Goal: Task Accomplishment & Management: Use online tool/utility

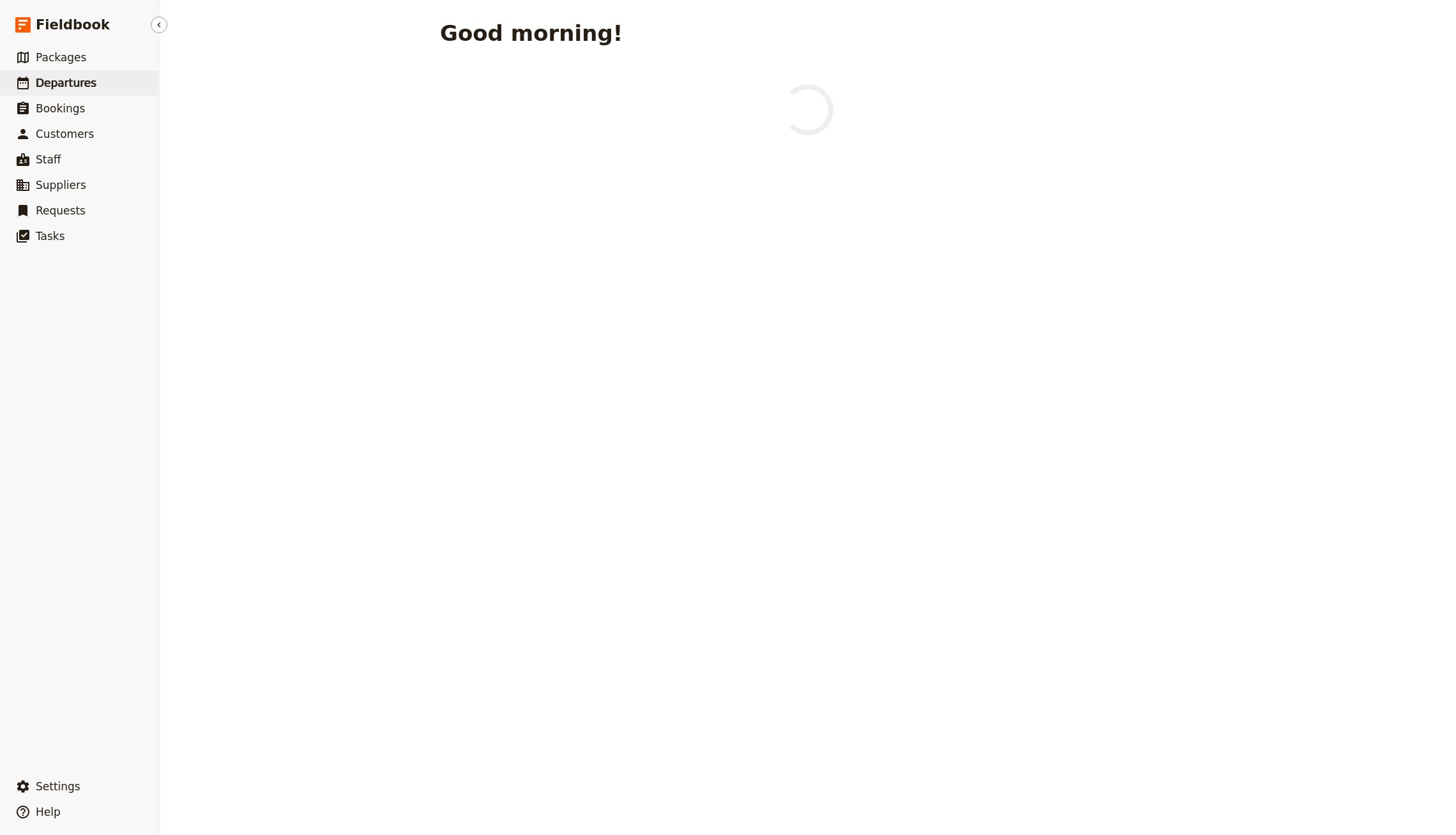
click at [73, 85] on span "Departures" at bounding box center [66, 83] width 61 height 13
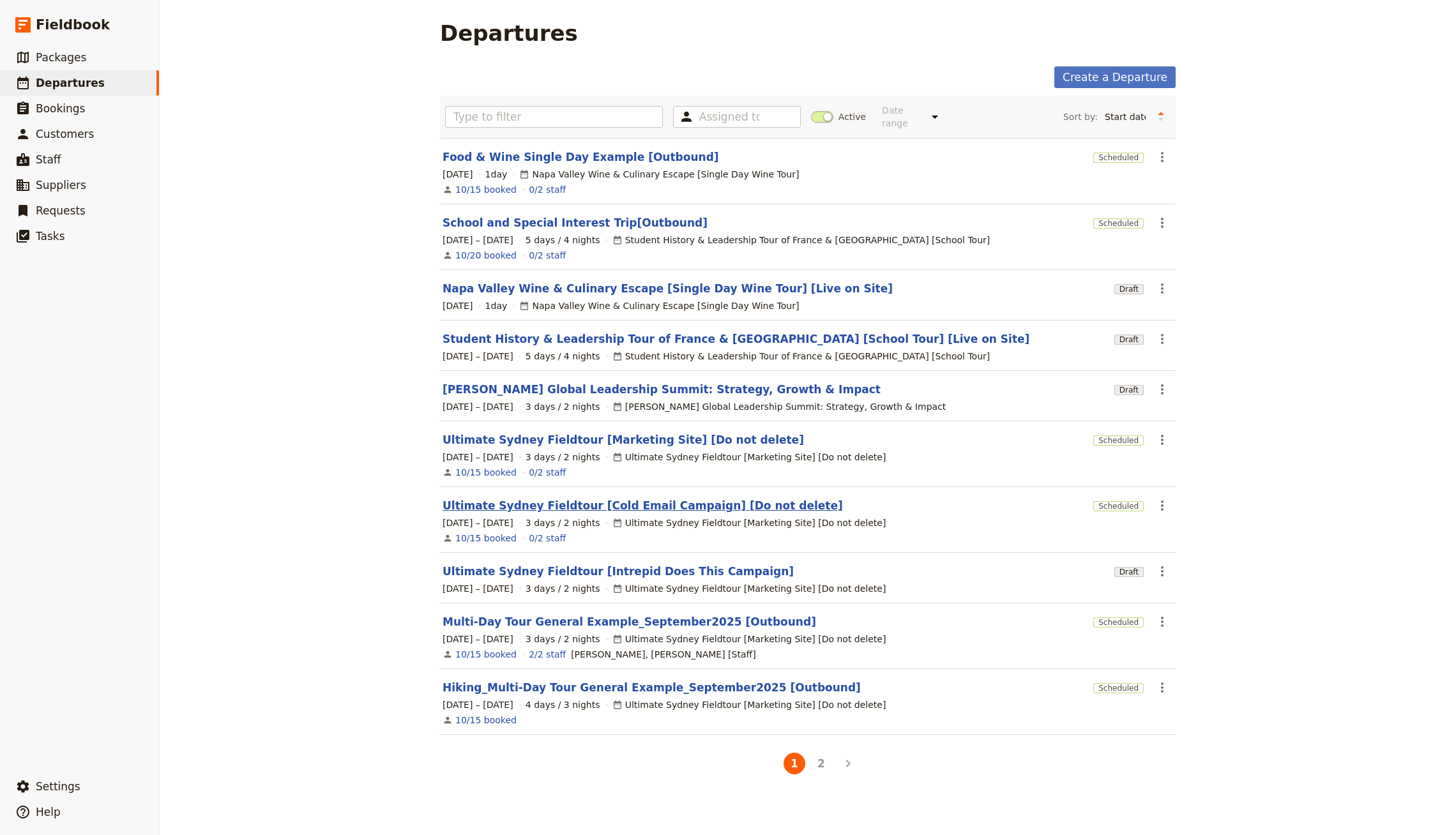
click at [569, 498] on link "Ultimate Sydney Fieldtour [Cold Email Campaign] [Do not delete]" at bounding box center [643, 505] width 401 height 16
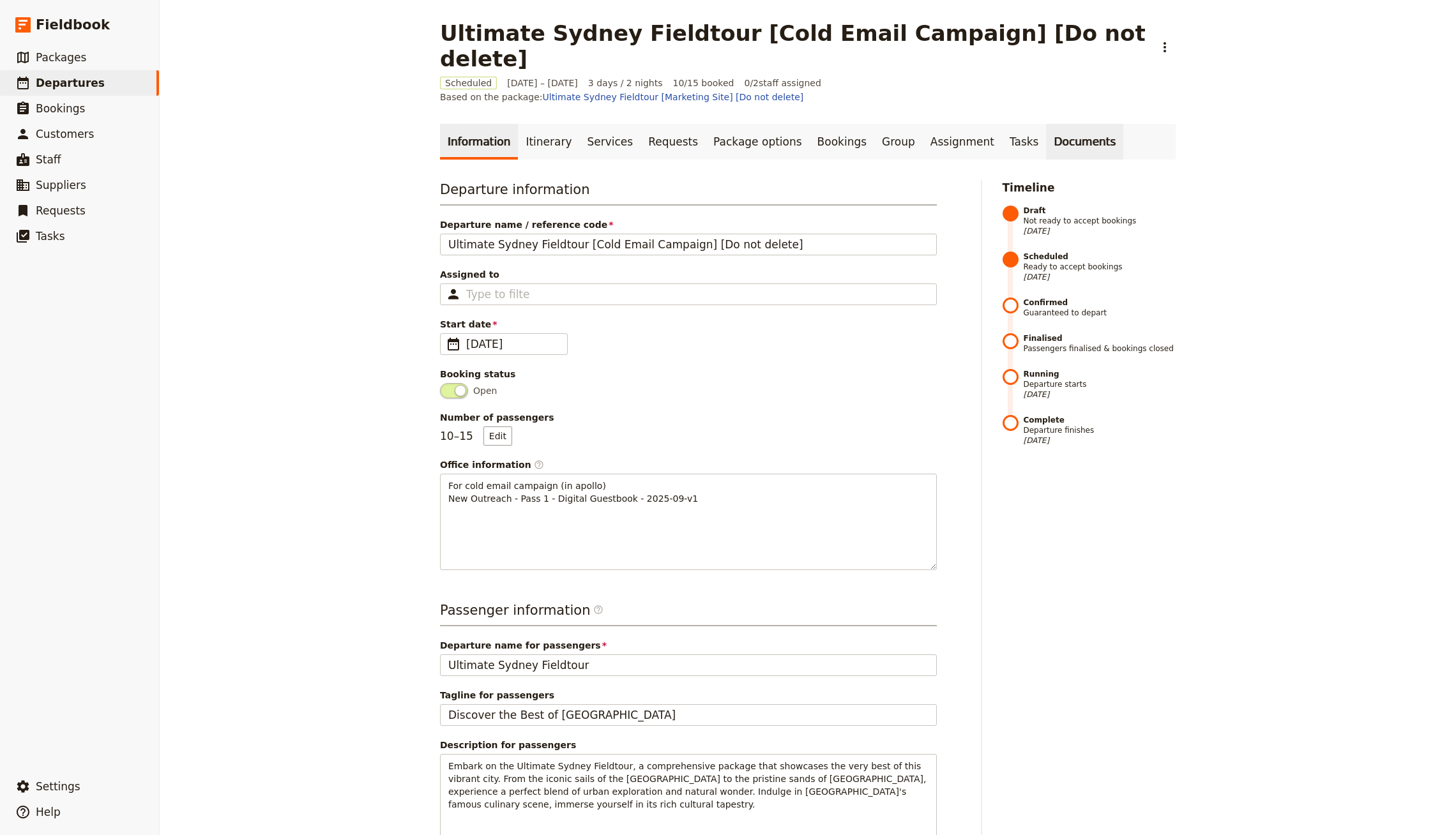
click at [1045, 124] on link "Documents" at bounding box center [1084, 141] width 77 height 36
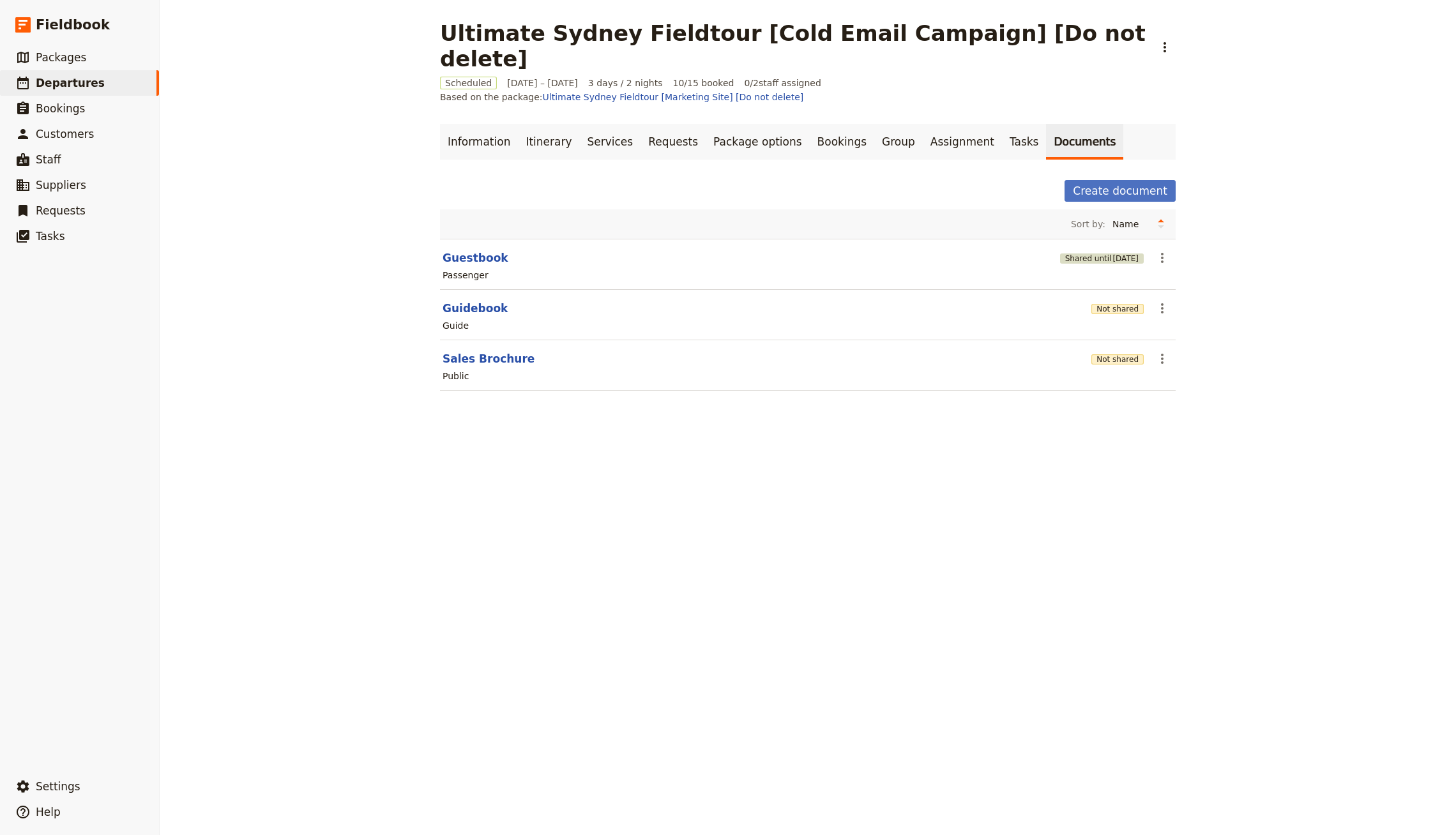
click at [1089, 254] on button "Shared until [DATE]" at bounding box center [1101, 258] width 84 height 10
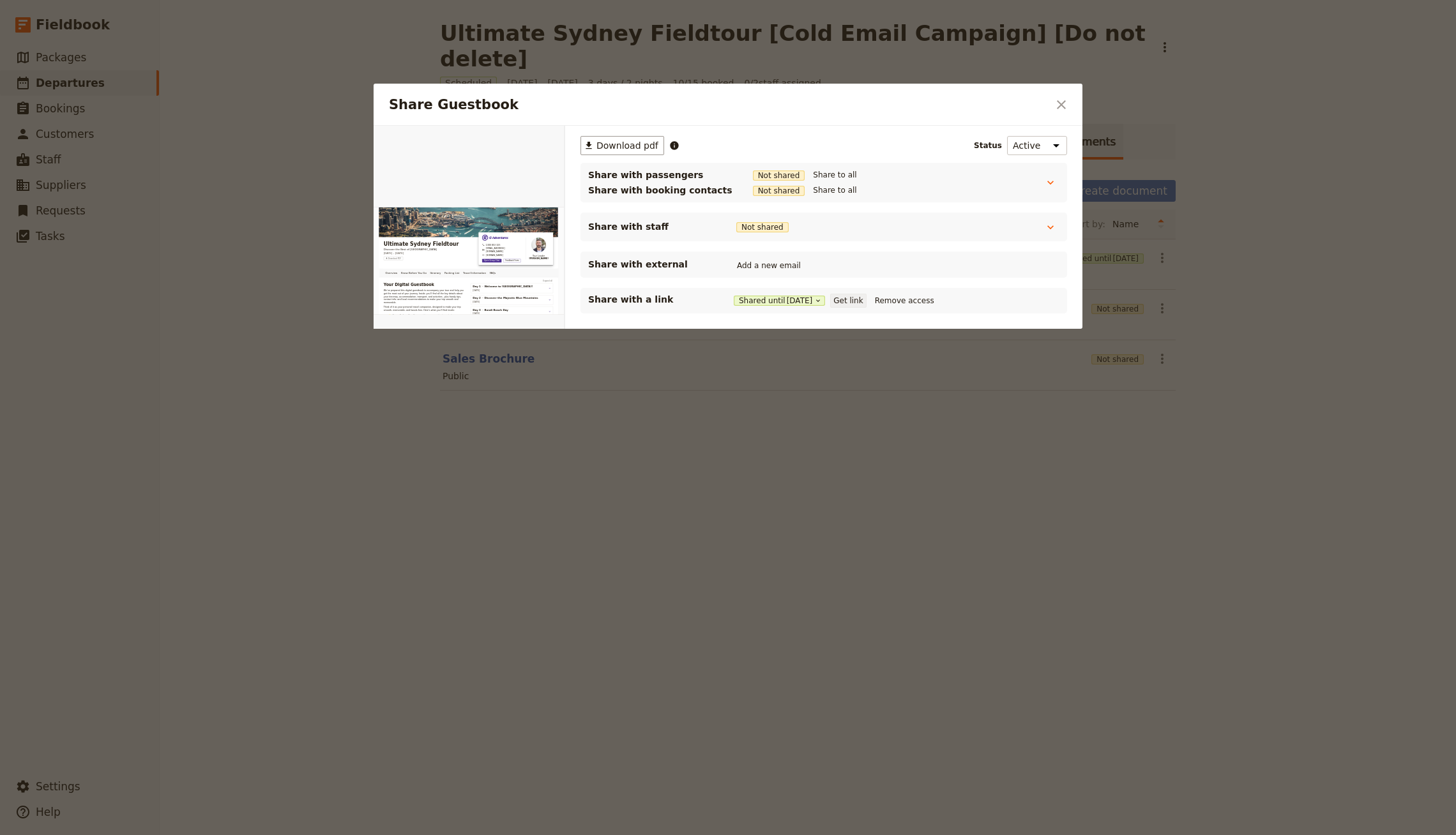
click at [863, 299] on button "Get link" at bounding box center [848, 300] width 36 height 14
click at [349, 107] on div at bounding box center [728, 417] width 1456 height 835
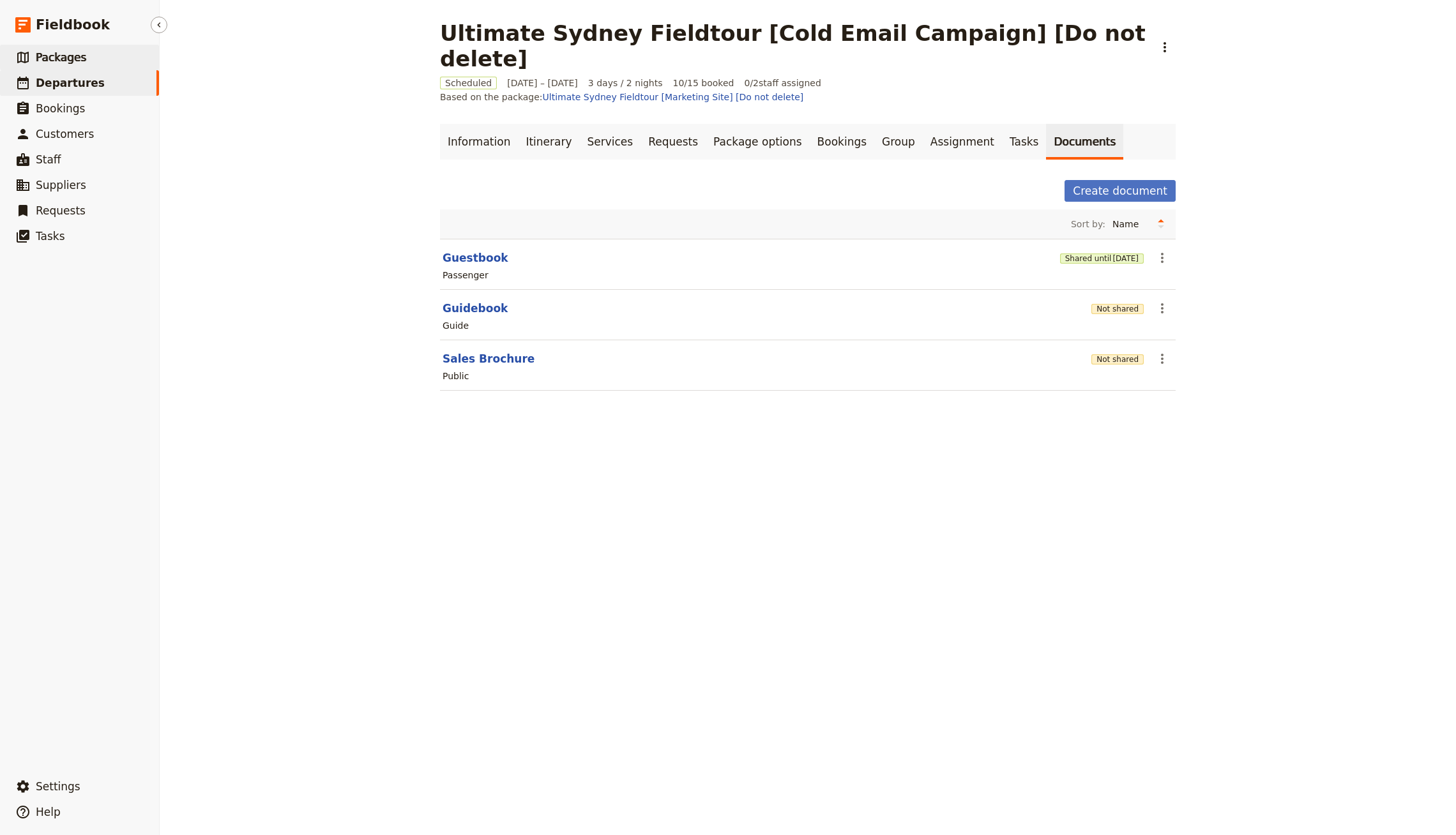
click at [136, 70] on ul "​ Packages ​ Departures ​ Bookings ​ Customers ​ Staff ​ Suppliers ​ Requests ​…" at bounding box center [79, 407] width 159 height 724
click at [133, 89] on link "​ Departures" at bounding box center [79, 83] width 159 height 26
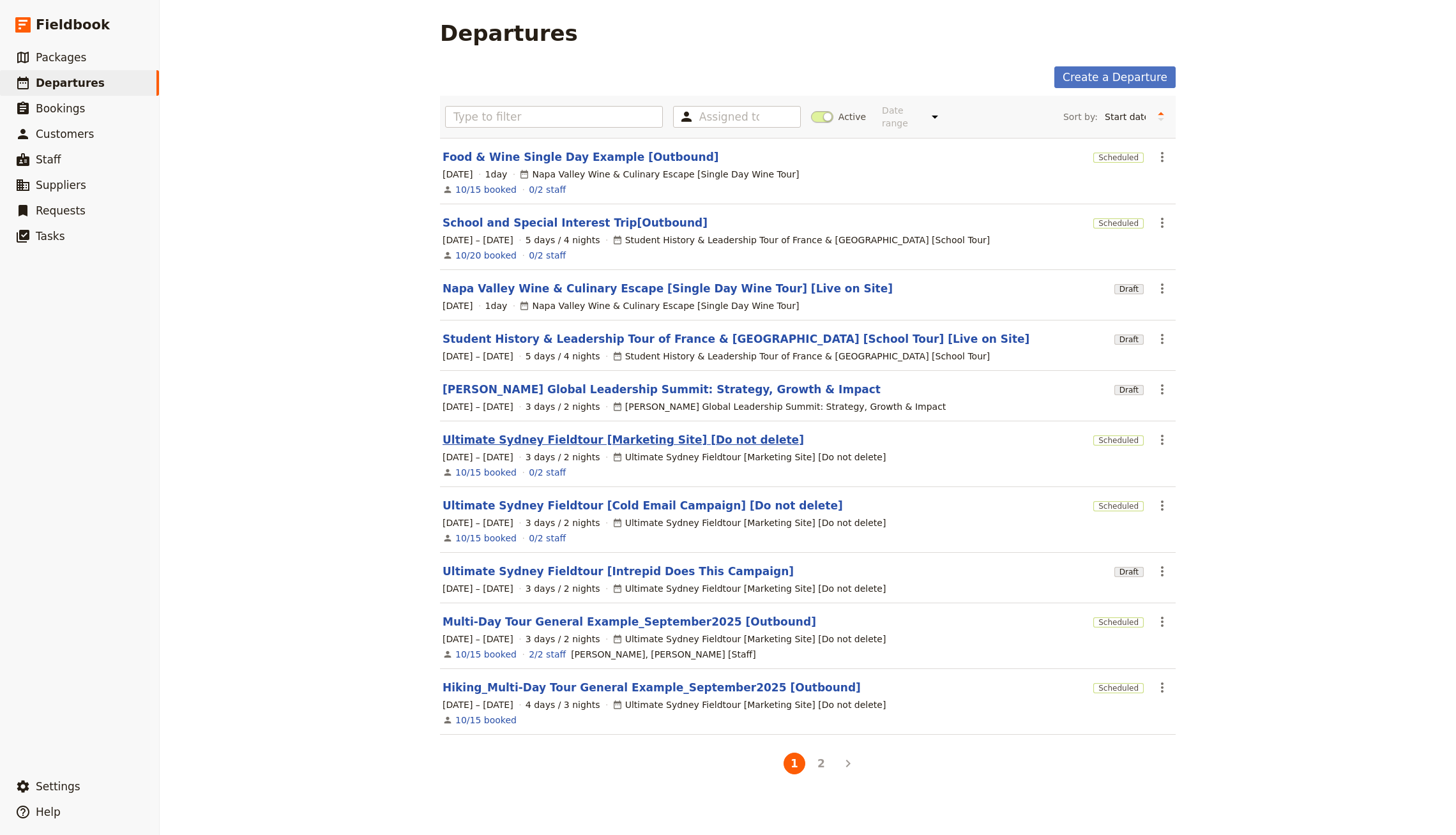
click at [683, 434] on link "Ultimate Sydney Fieldtour [Marketing Site] [Do not delete]" at bounding box center [623, 440] width 361 height 16
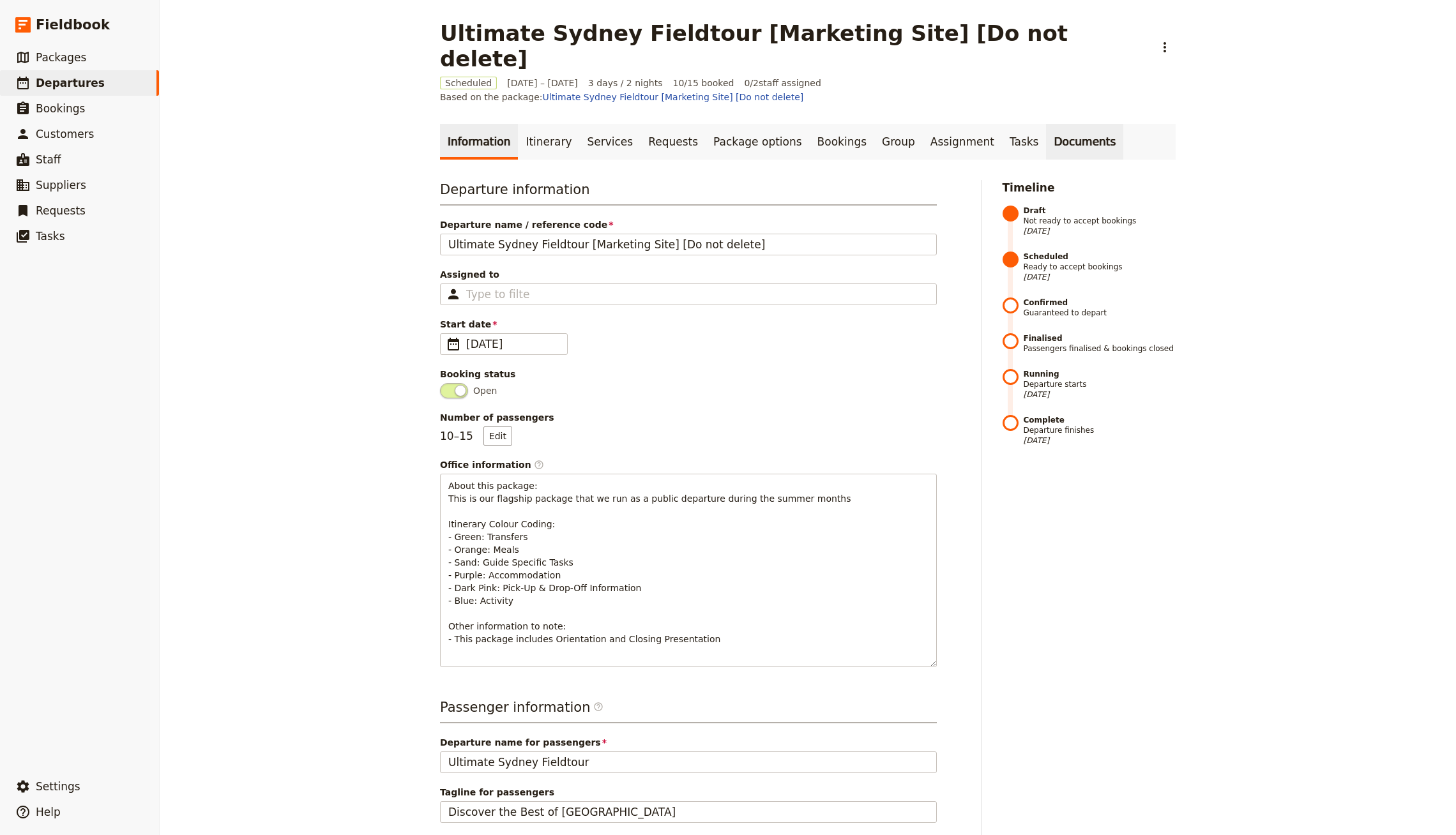
click at [1045, 124] on link "Documents" at bounding box center [1084, 141] width 77 height 36
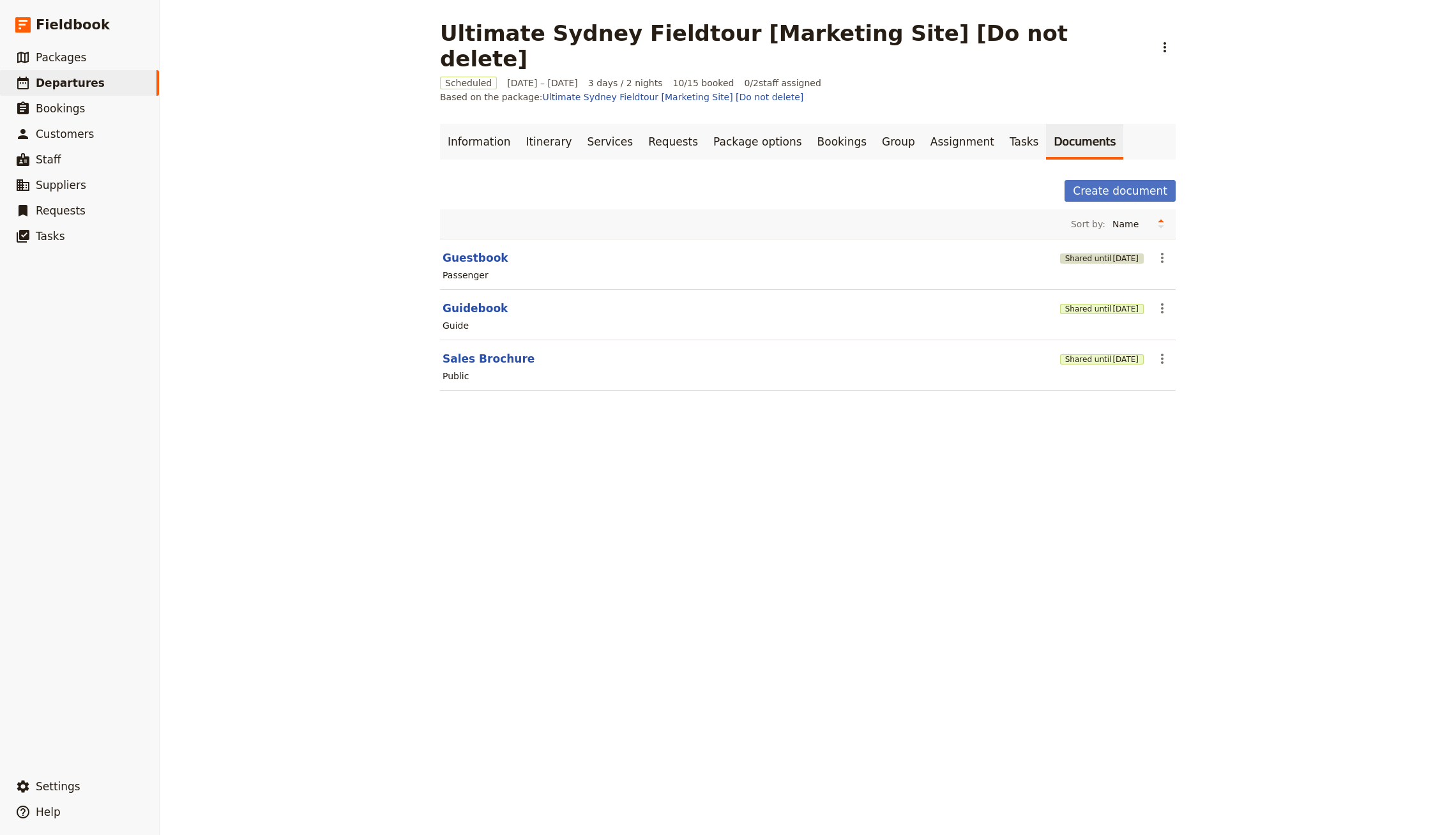
click at [1081, 254] on button "Shared until [DATE]" at bounding box center [1101, 258] width 84 height 10
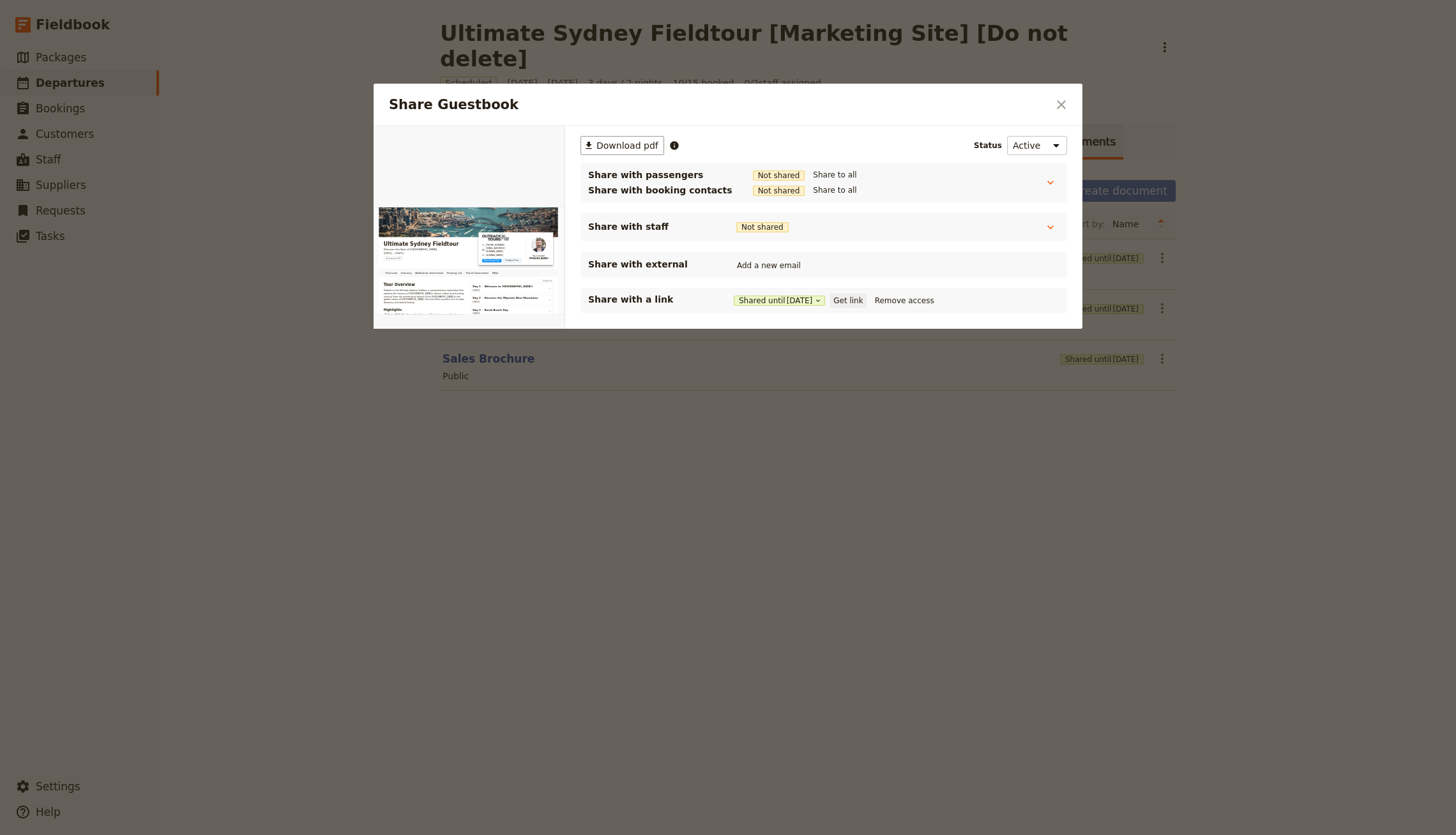
click at [860, 303] on button "Get link" at bounding box center [848, 300] width 36 height 14
click at [280, 241] on div at bounding box center [728, 417] width 1456 height 835
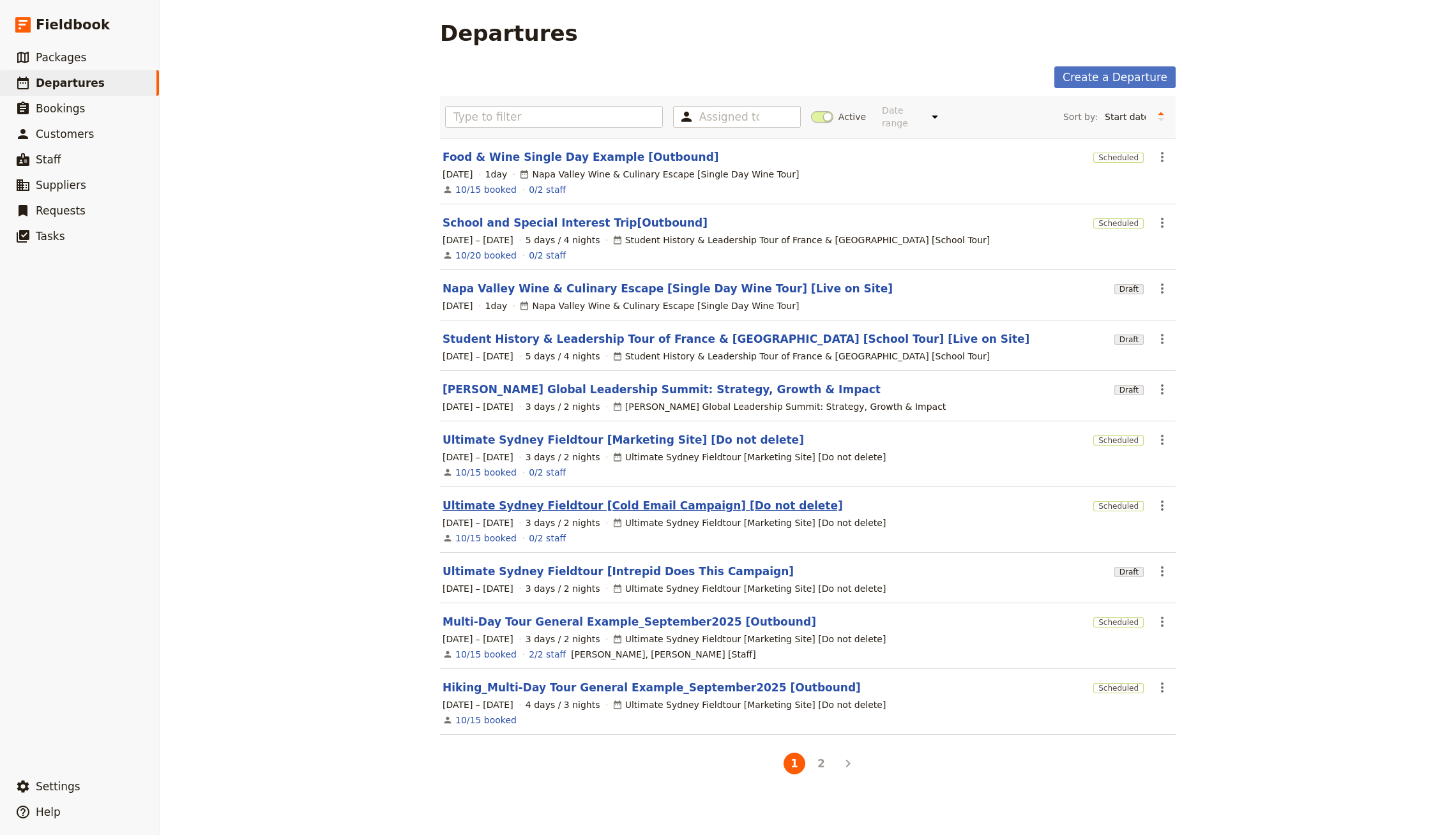
click at [608, 498] on link "Ultimate Sydney Fieldtour [Cold Email Campaign] [Do not delete]" at bounding box center [643, 505] width 401 height 16
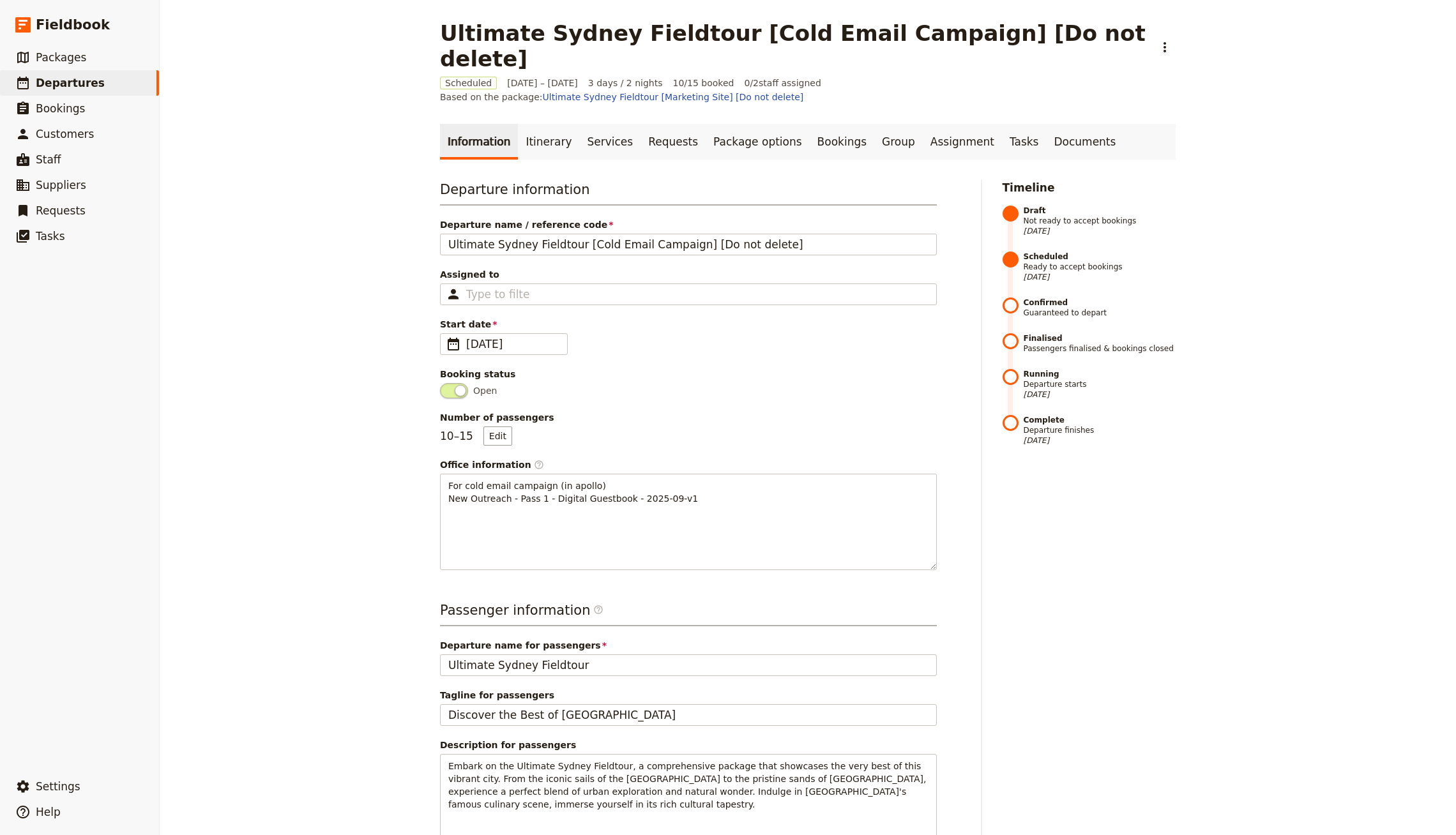
click at [1041, 141] on div "Information Itinerary Services Requests Package options Bookings Group Assignme…" at bounding box center [807, 626] width 736 height 1004
click at [1045, 132] on link "Documents" at bounding box center [1084, 141] width 77 height 36
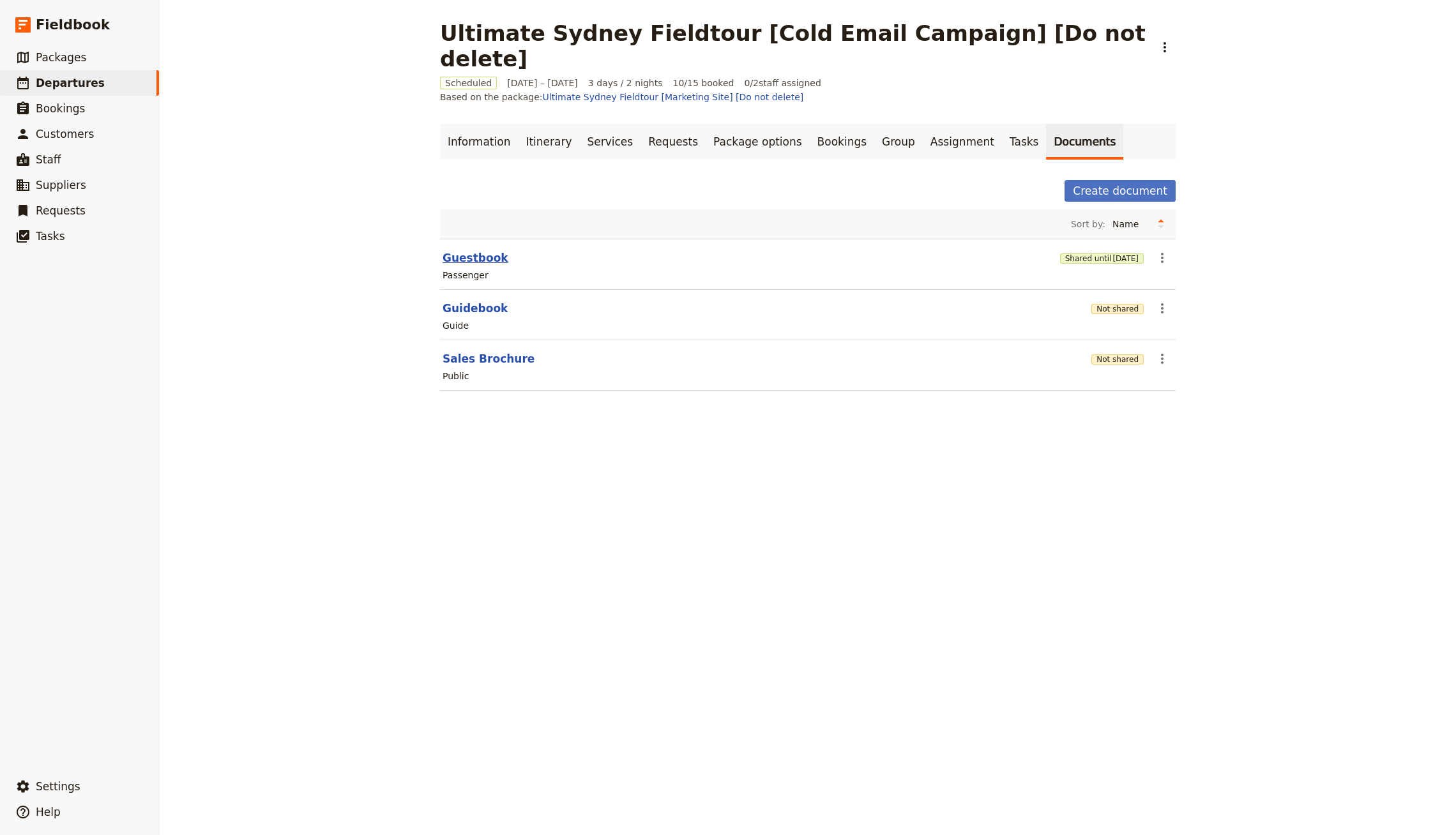
click at [481, 250] on button "Guestbook" at bounding box center [476, 257] width 66 height 16
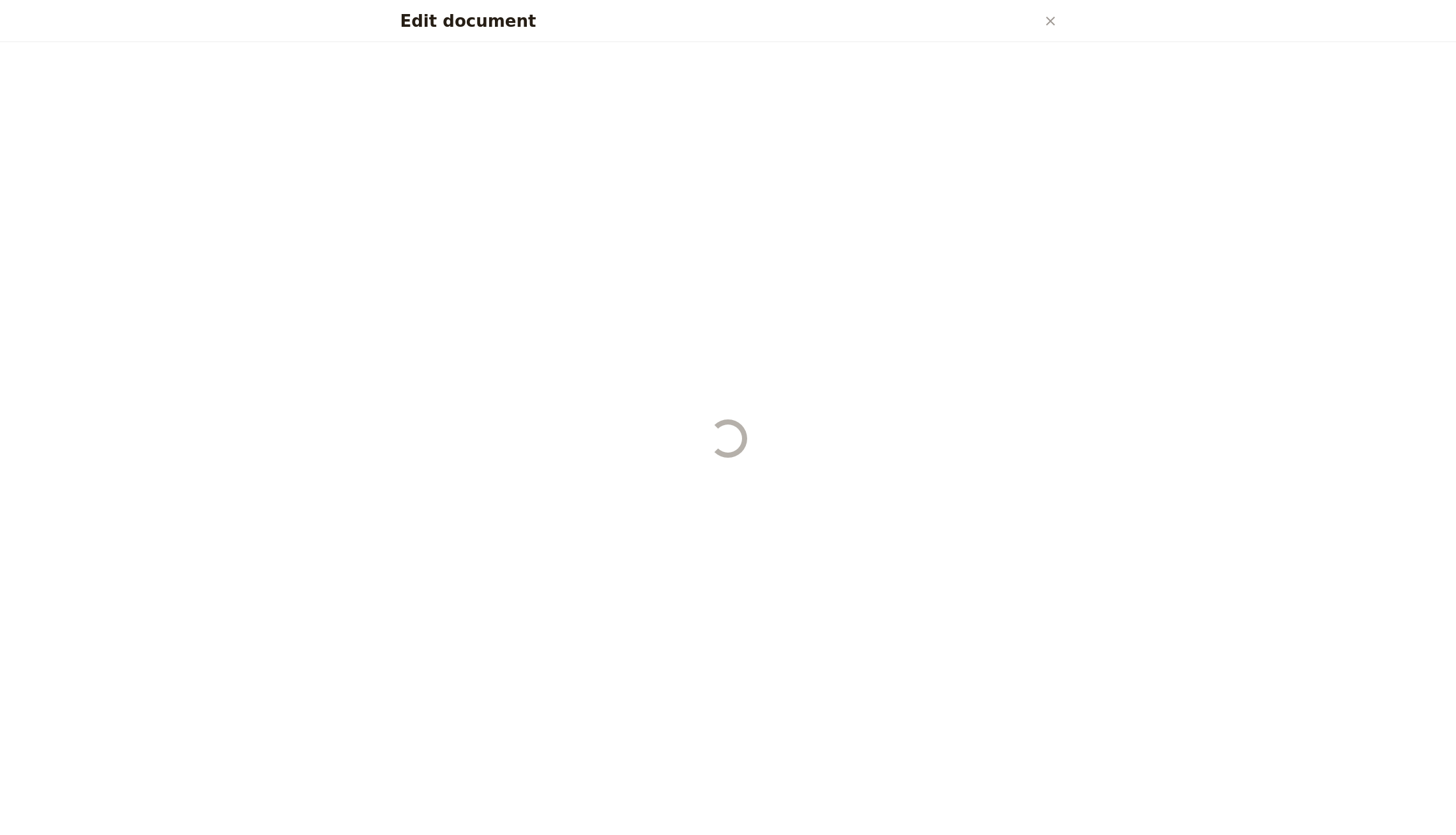
select select "PASSENGER"
select select "RUN_SHEET"
select select "DEFAULT"
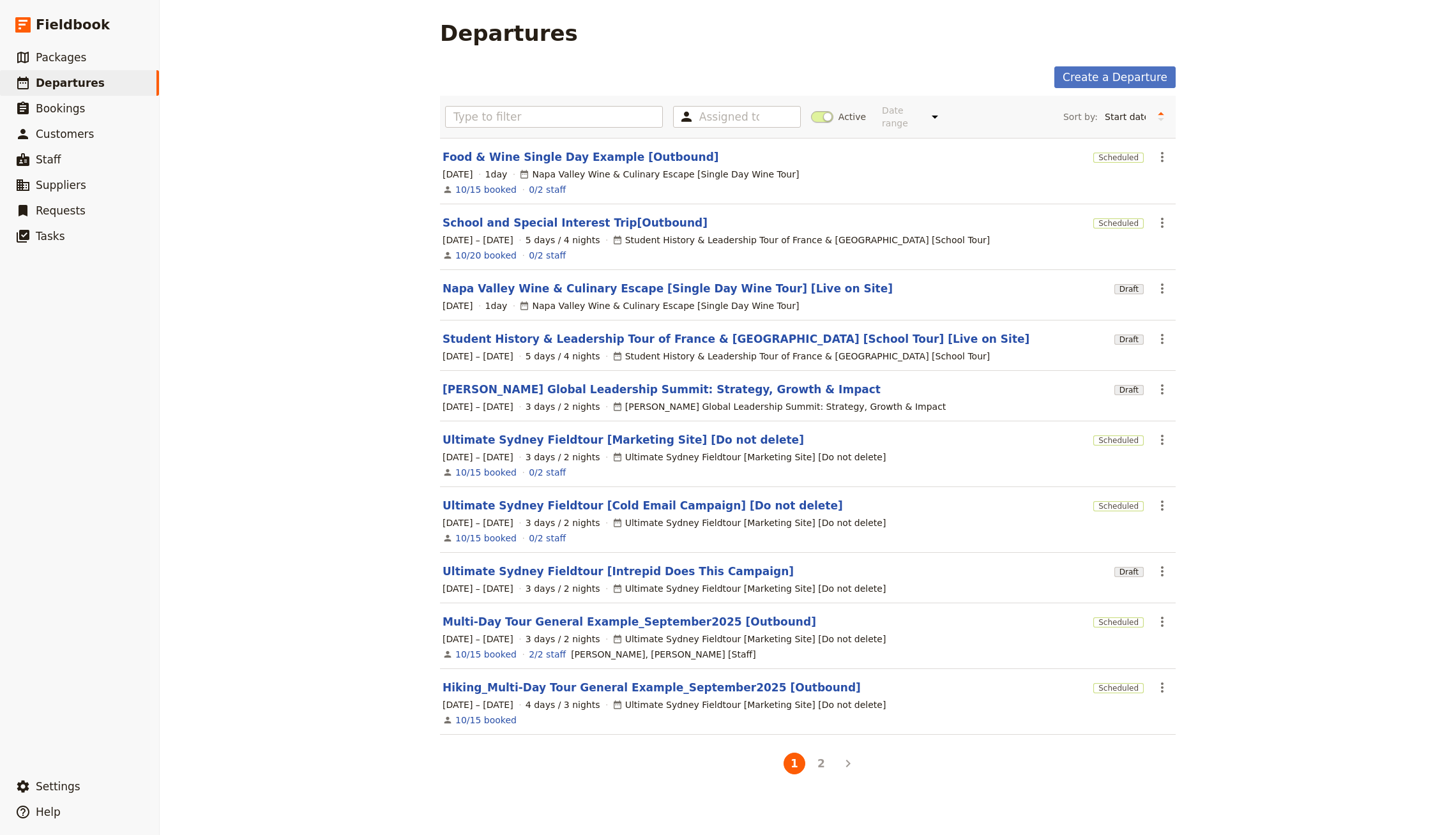
click at [673, 422] on section "Ultimate Sydney Fieldtour [Marketing Site] [Do not delete] Scheduled ​ [DATE] –…" at bounding box center [807, 455] width 736 height 66
click at [669, 433] on link "Ultimate Sydney Fieldtour [Marketing Site] [Do not delete]" at bounding box center [623, 440] width 361 height 16
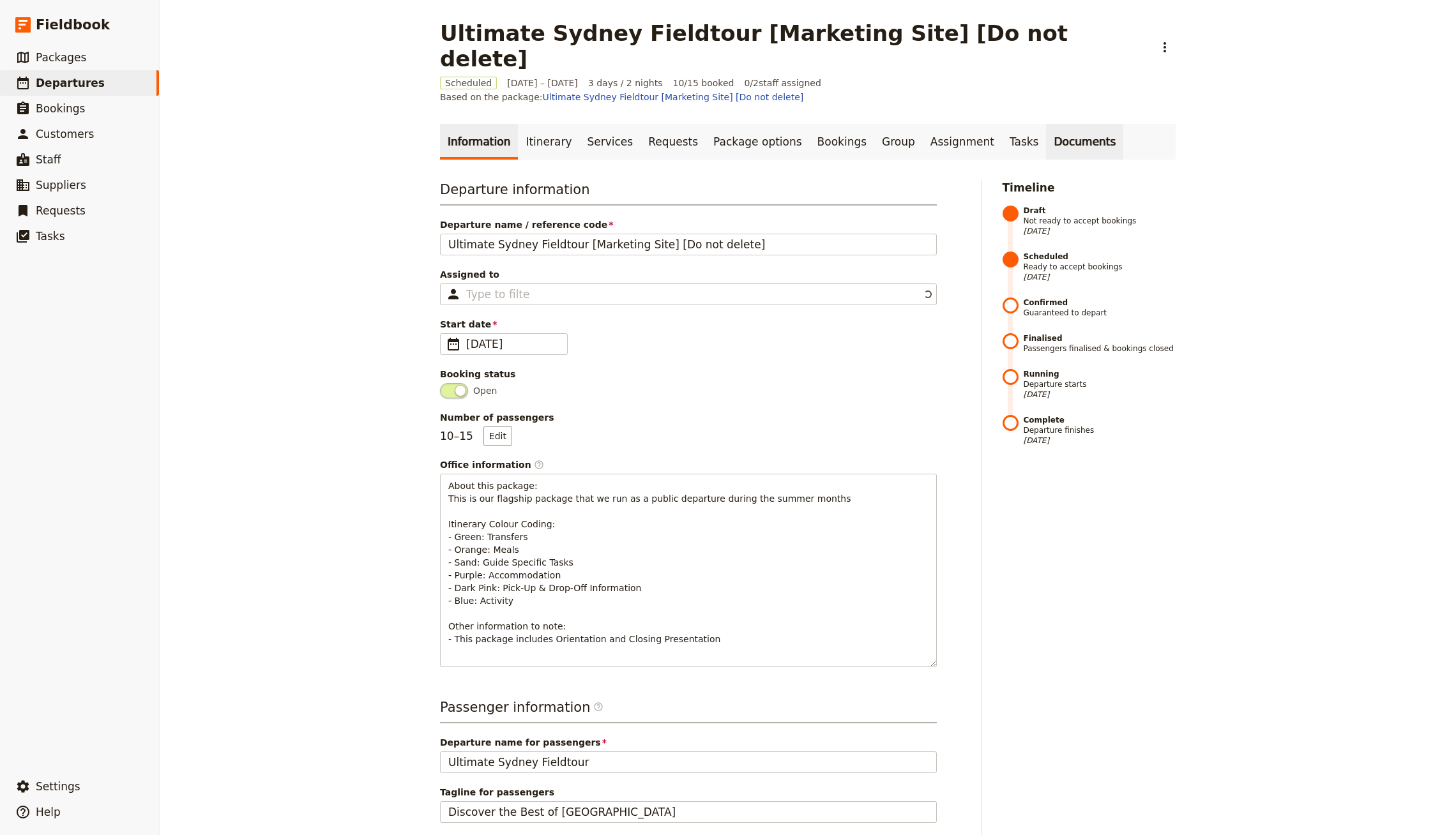
click at [1051, 129] on link "Documents" at bounding box center [1084, 141] width 77 height 36
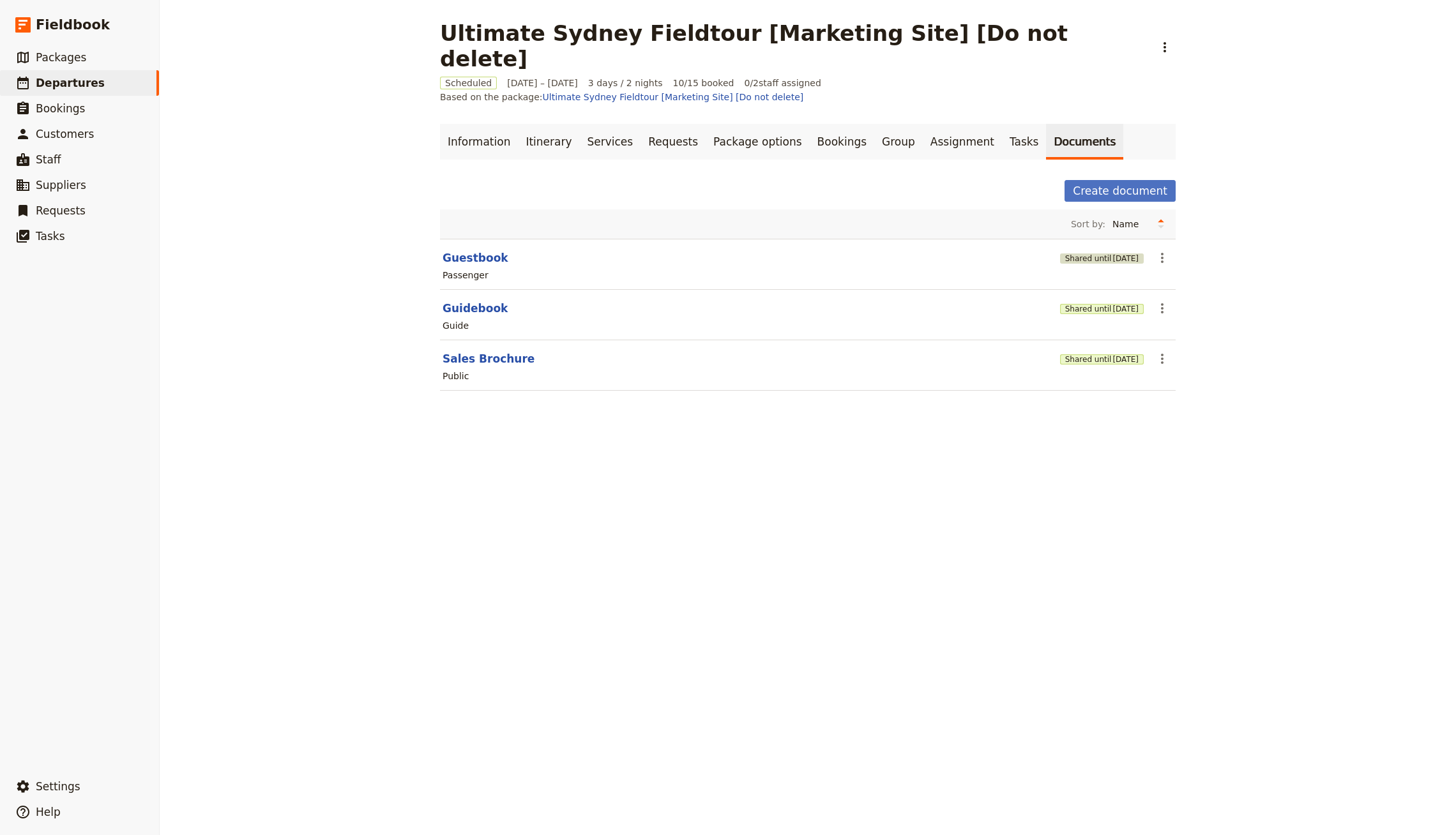
click at [1115, 254] on span "[DATE]" at bounding box center [1125, 258] width 26 height 10
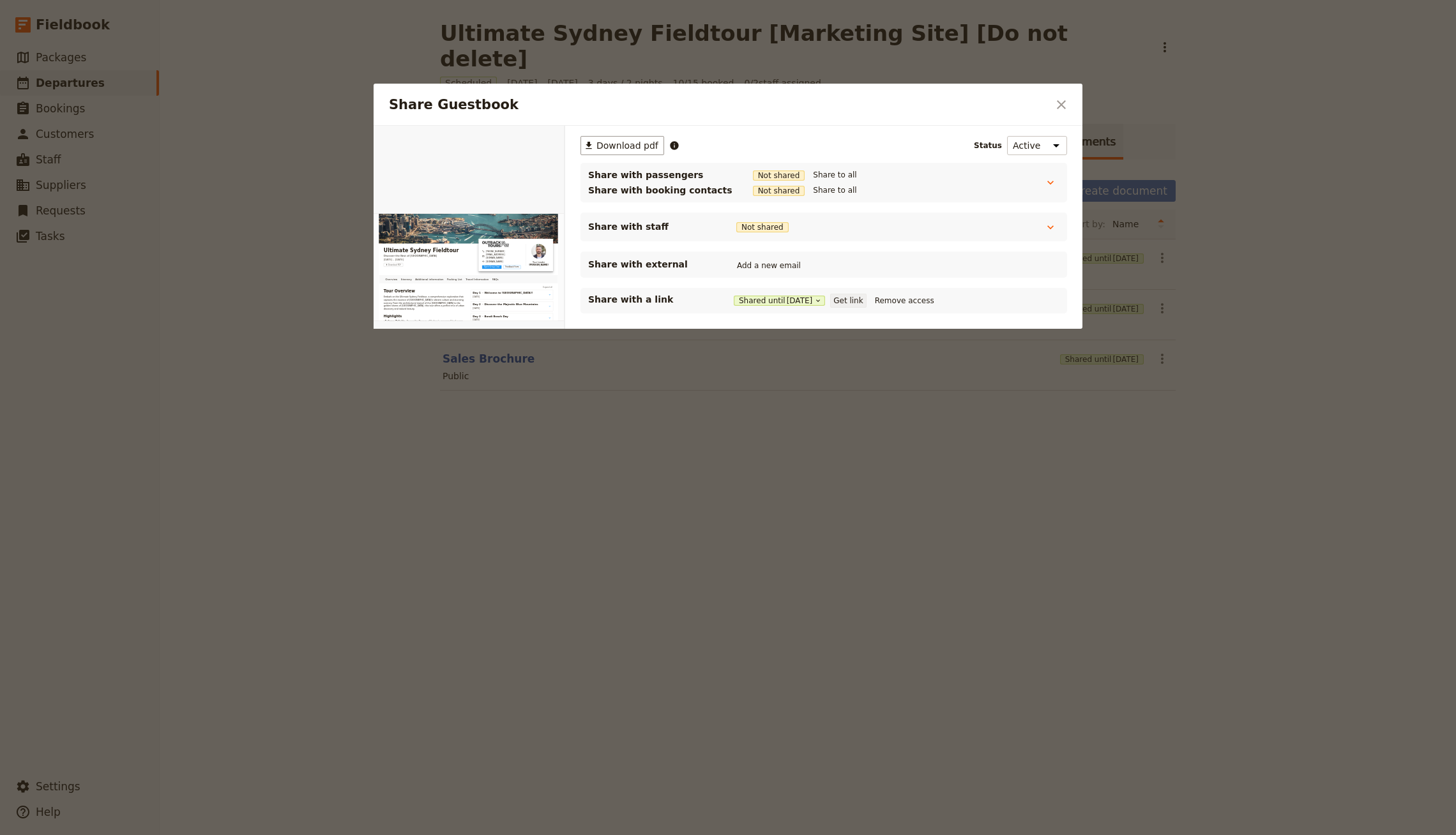
click at [861, 303] on button "Get link" at bounding box center [848, 300] width 36 height 14
